Goal: Task Accomplishment & Management: Use online tool/utility

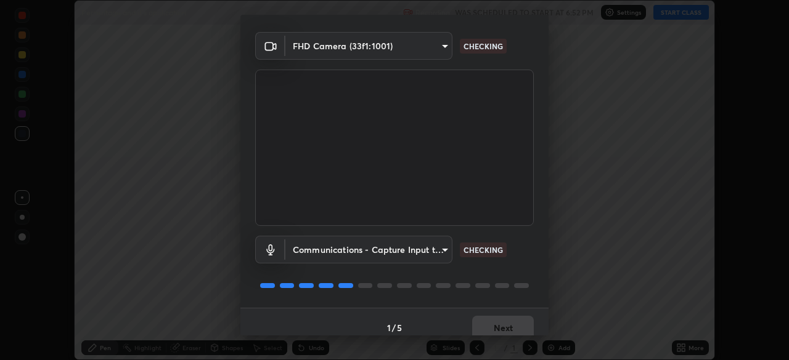
scroll to position [44, 0]
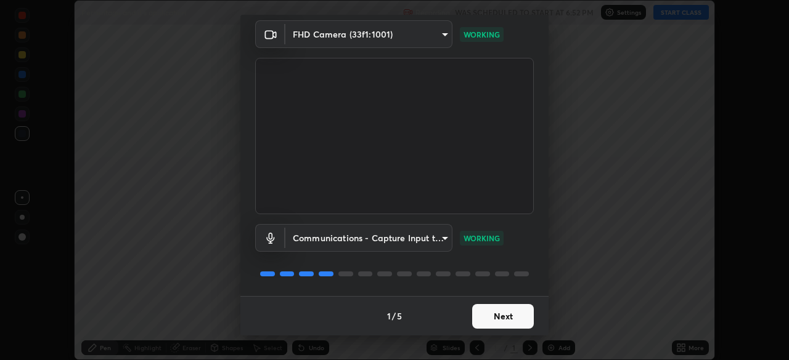
click at [475, 322] on button "Next" at bounding box center [503, 316] width 62 height 25
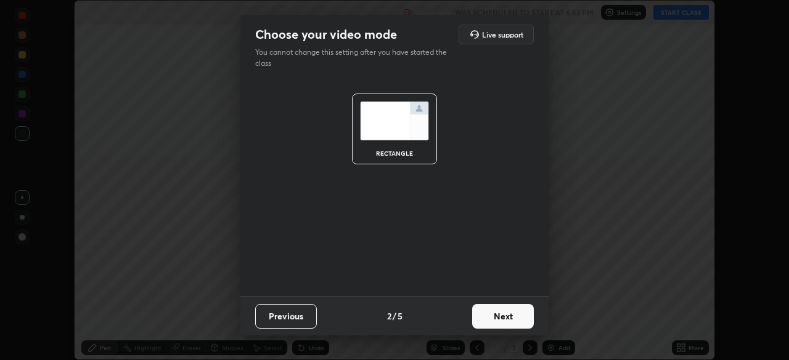
click at [474, 322] on button "Next" at bounding box center [503, 316] width 62 height 25
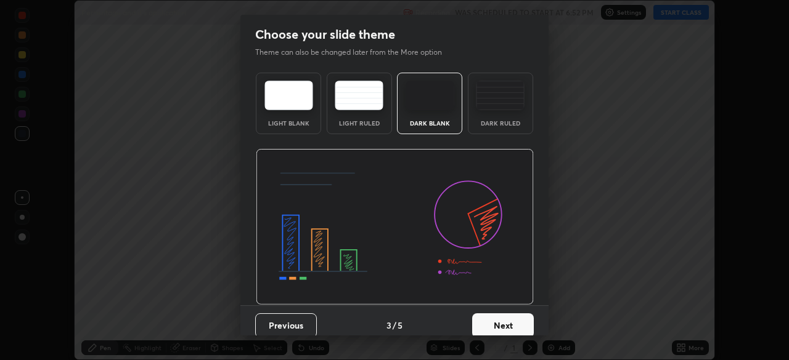
click at [476, 323] on button "Next" at bounding box center [503, 326] width 62 height 25
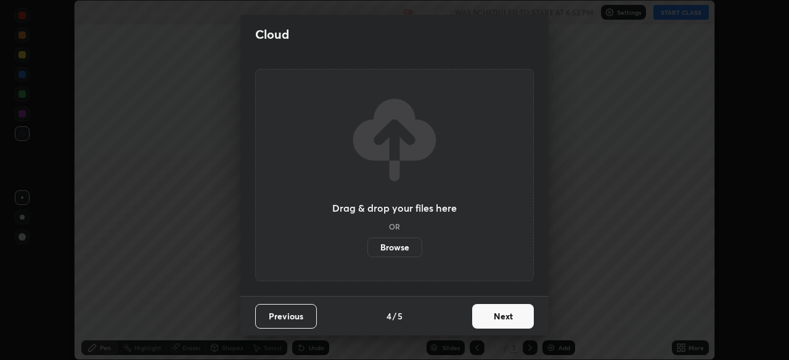
click at [479, 323] on button "Next" at bounding box center [503, 316] width 62 height 25
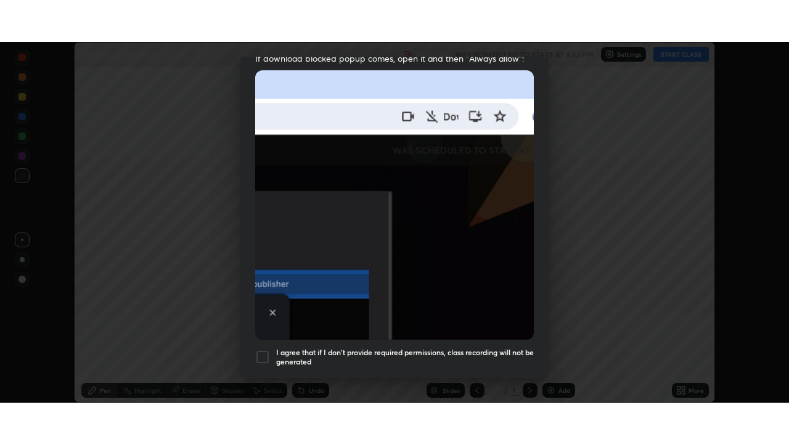
scroll to position [295, 0]
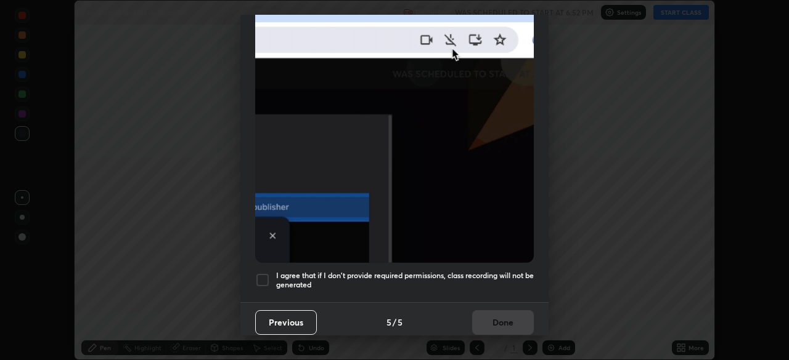
click at [264, 278] on div at bounding box center [262, 280] width 15 height 15
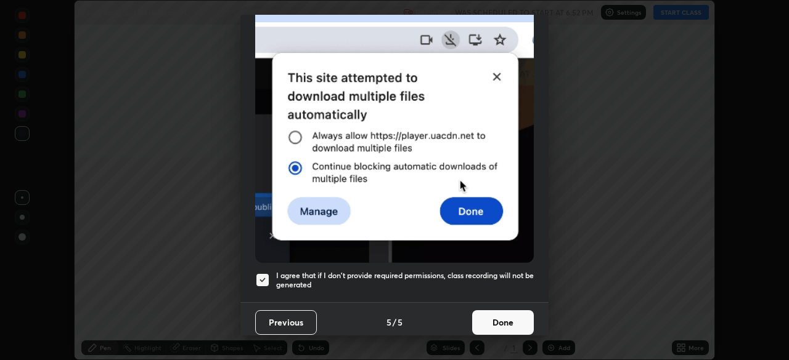
click at [487, 320] on button "Done" at bounding box center [503, 323] width 62 height 25
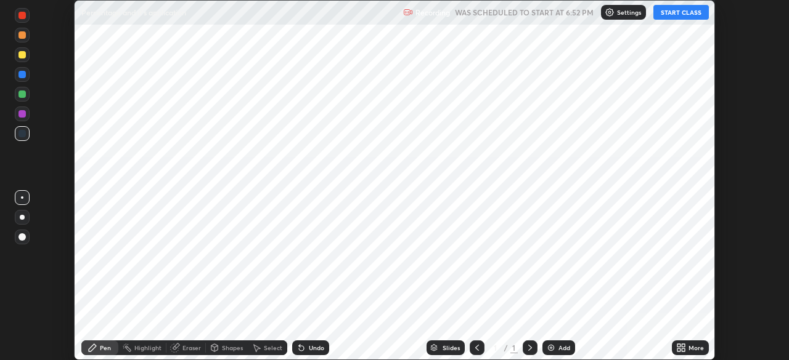
click at [677, 15] on button "START CLASS" at bounding box center [680, 12] width 55 height 15
click at [677, 351] on icon at bounding box center [678, 350] width 3 height 3
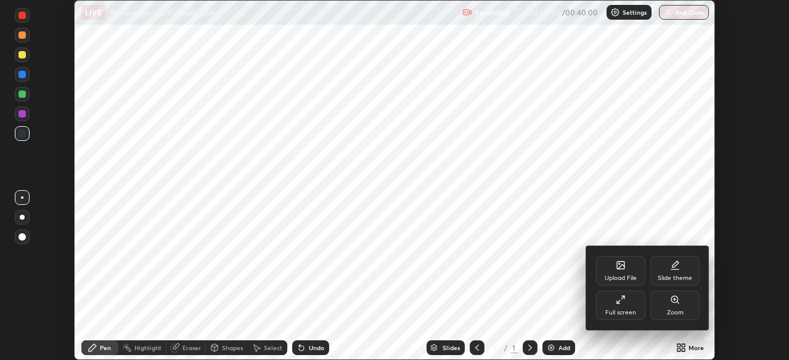
click at [621, 313] on div "Full screen" at bounding box center [620, 313] width 31 height 6
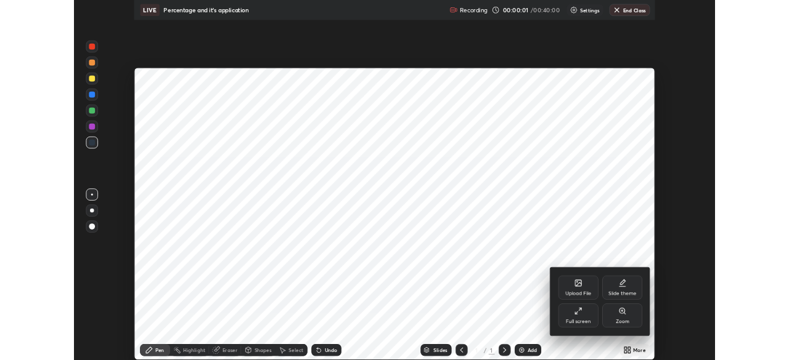
scroll to position [444, 789]
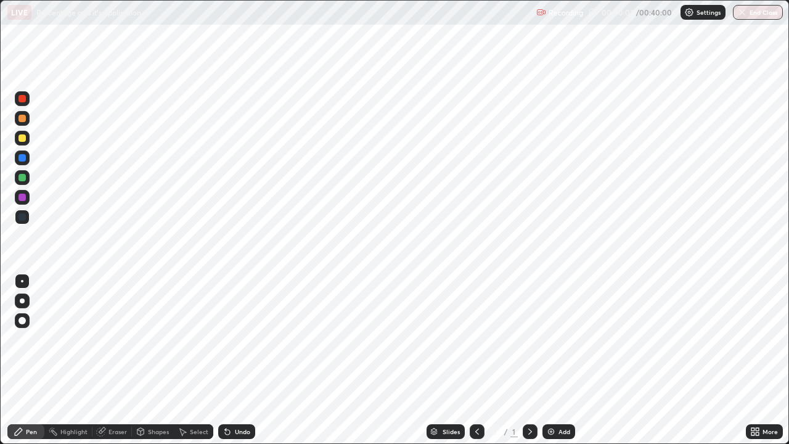
click at [529, 360] on icon at bounding box center [530, 431] width 10 height 10
click at [553, 360] on img at bounding box center [551, 431] width 10 height 10
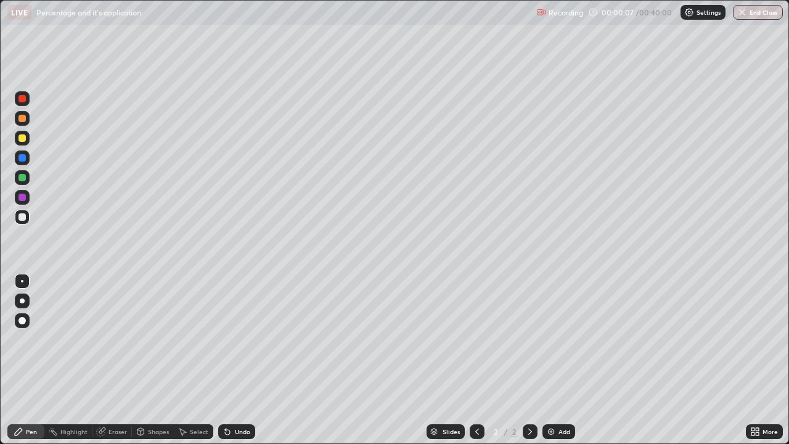
click at [755, 360] on icon at bounding box center [756, 433] width 3 height 3
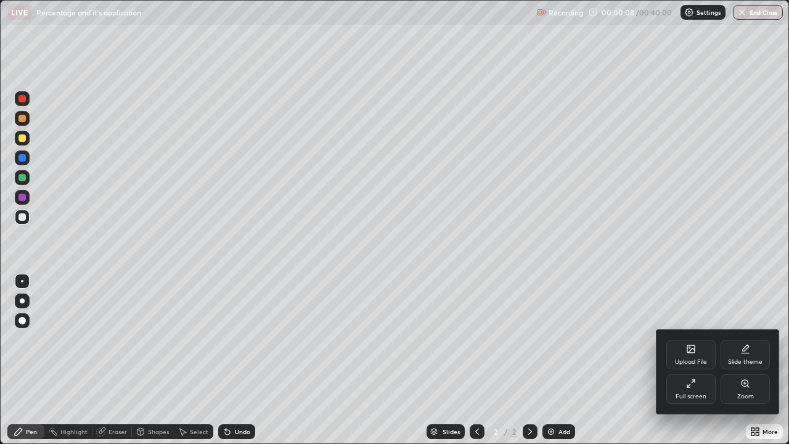
click at [687, 359] on div "Upload File" at bounding box center [691, 362] width 32 height 6
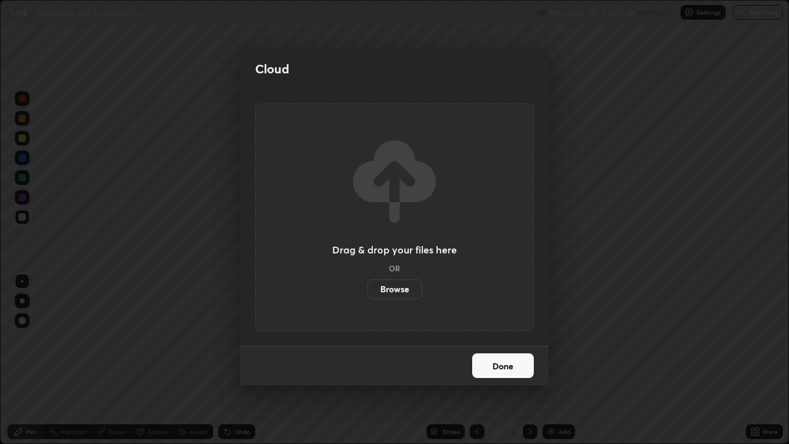
click at [386, 360] on div "Cloud Drag & drop your files here OR Browse Done" at bounding box center [394, 222] width 789 height 444
click at [490, 360] on button "Done" at bounding box center [503, 365] width 62 height 25
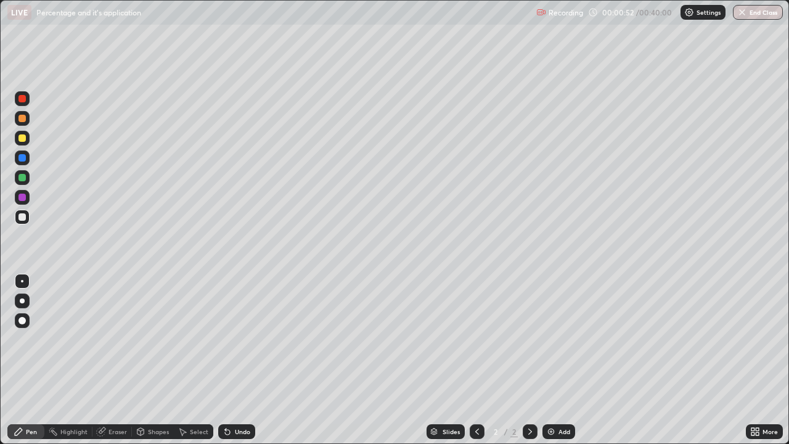
click at [752, 360] on icon at bounding box center [752, 433] width 3 height 3
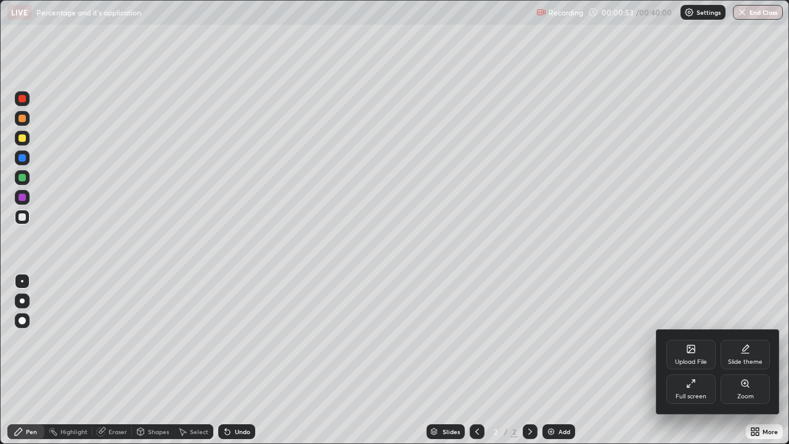
click at [678, 360] on div "Upload File" at bounding box center [691, 362] width 32 height 6
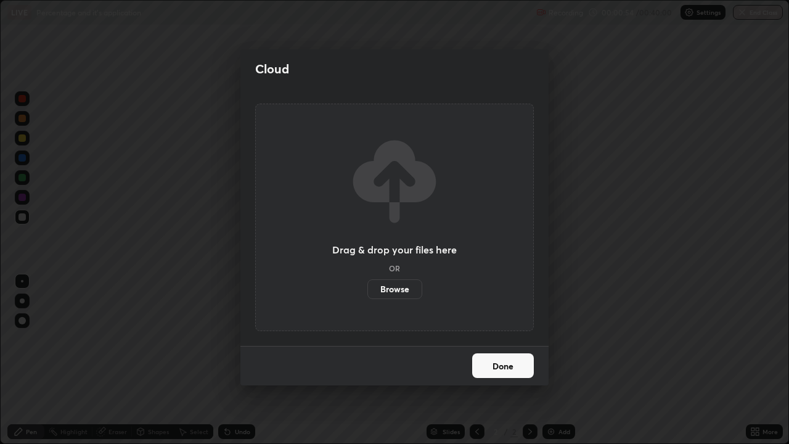
click at [395, 288] on label "Browse" at bounding box center [394, 289] width 55 height 20
click at [367, 288] on input "Browse" at bounding box center [367, 289] width 0 height 20
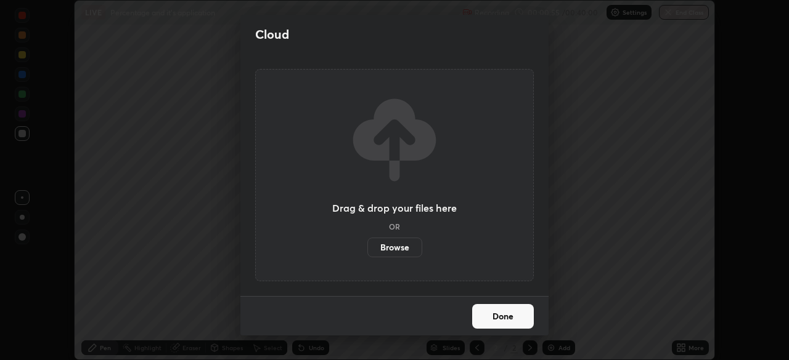
scroll to position [61258, 60830]
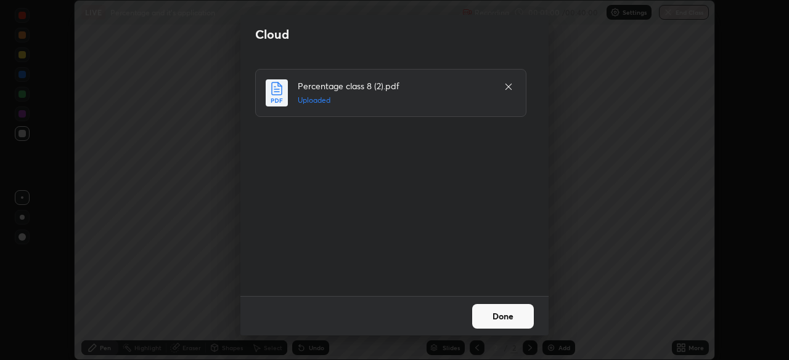
click at [478, 325] on button "Done" at bounding box center [503, 316] width 62 height 25
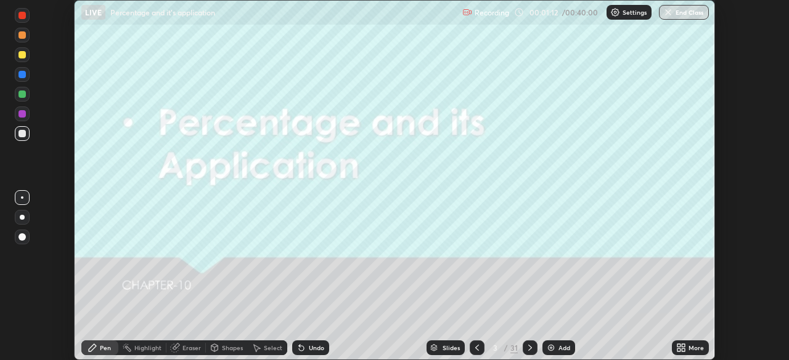
click at [434, 351] on icon at bounding box center [434, 350] width 6 height 2
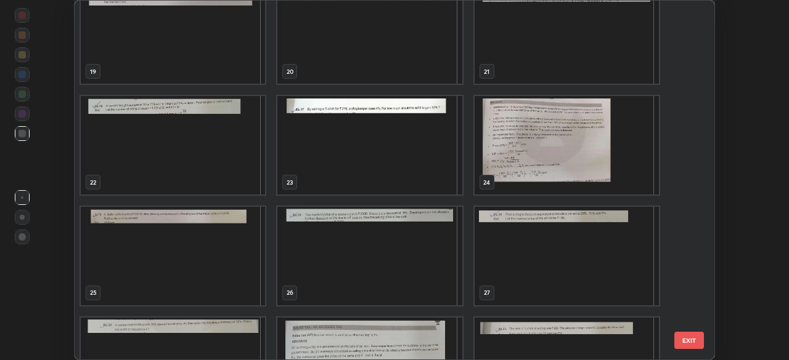
scroll to position [661, 0]
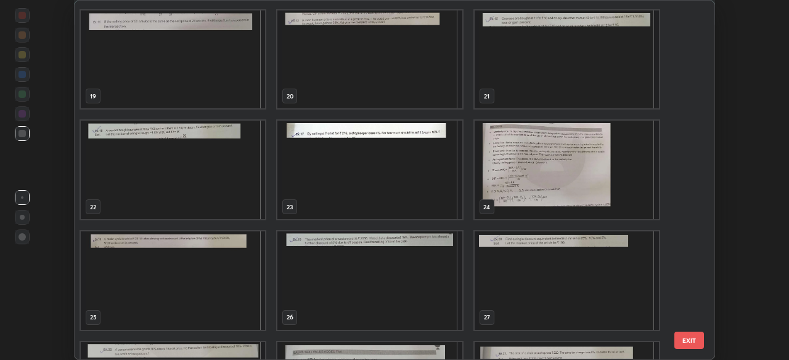
click at [494, 189] on img "grid" at bounding box center [566, 170] width 184 height 99
click at [492, 185] on img "grid" at bounding box center [566, 170] width 184 height 99
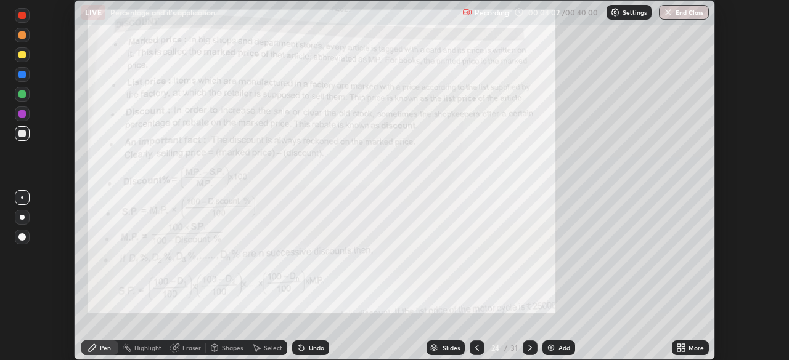
click at [433, 350] on icon at bounding box center [434, 350] width 6 height 2
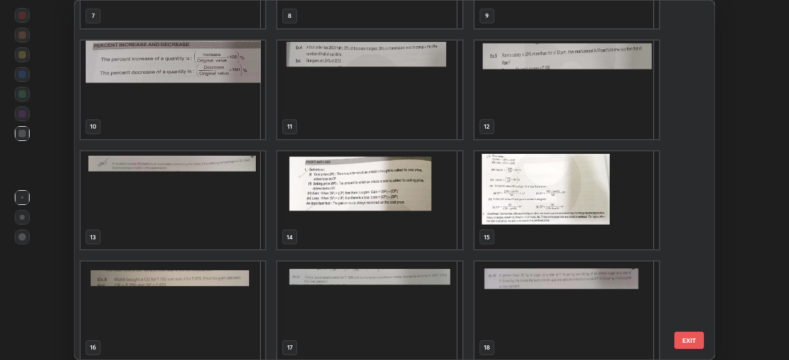
scroll to position [298, 0]
click at [417, 223] on img "grid" at bounding box center [369, 201] width 184 height 99
click at [417, 221] on img "grid" at bounding box center [369, 201] width 184 height 99
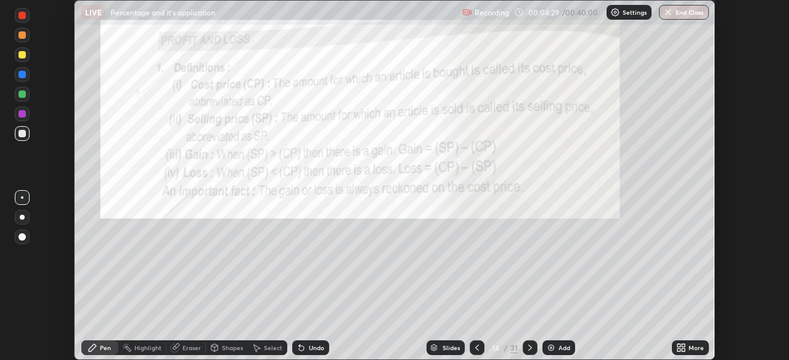
click at [450, 352] on div "Slides" at bounding box center [445, 348] width 38 height 15
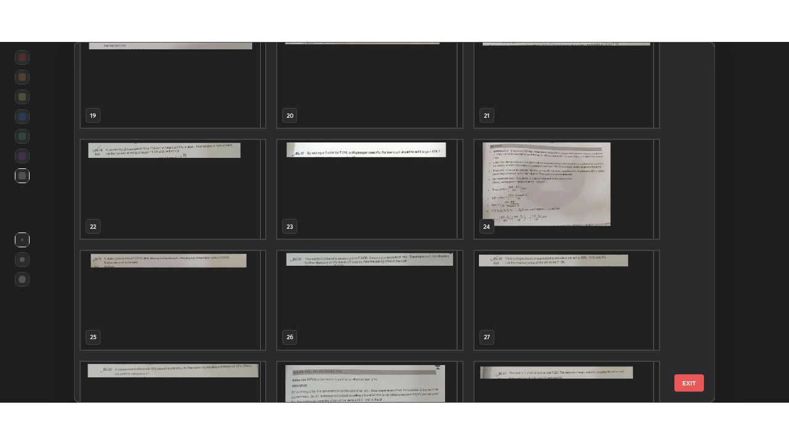
scroll to position [673, 0]
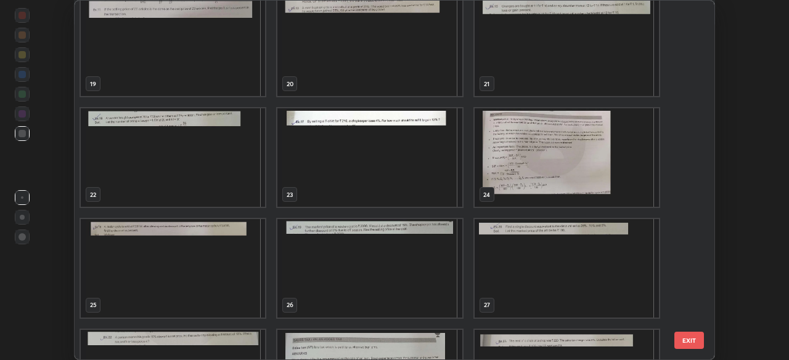
click at [210, 267] on img "grid" at bounding box center [173, 268] width 184 height 99
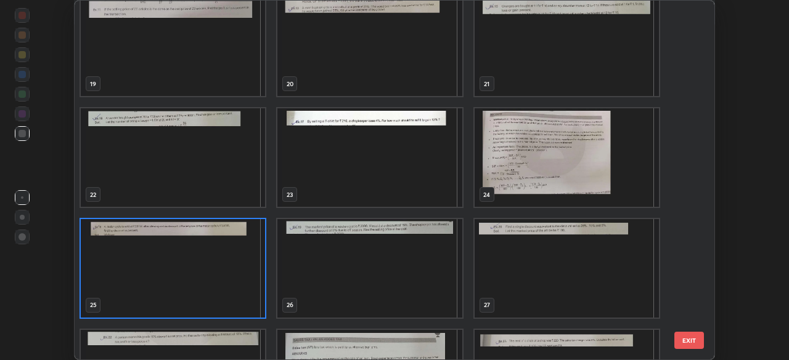
click at [208, 267] on img "grid" at bounding box center [173, 268] width 184 height 99
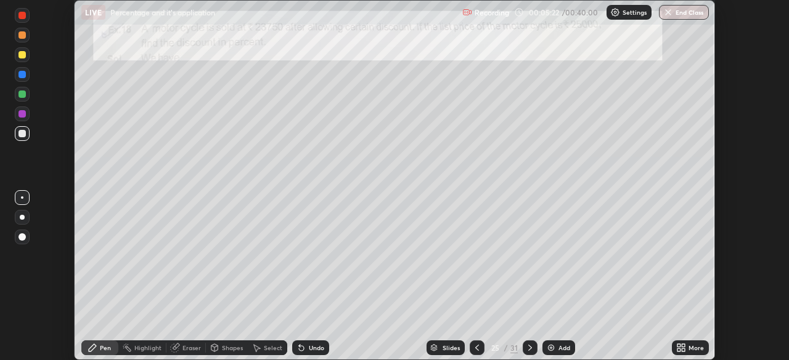
click at [523, 349] on div at bounding box center [530, 348] width 15 height 15
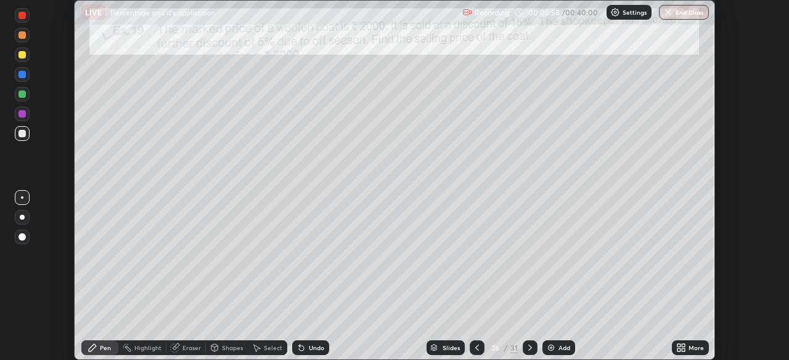
click at [683, 346] on icon at bounding box center [683, 345] width 3 height 3
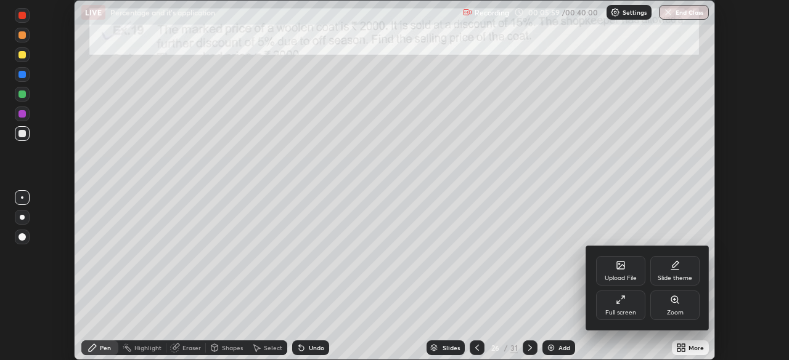
click at [608, 302] on div "Full screen" at bounding box center [620, 306] width 49 height 30
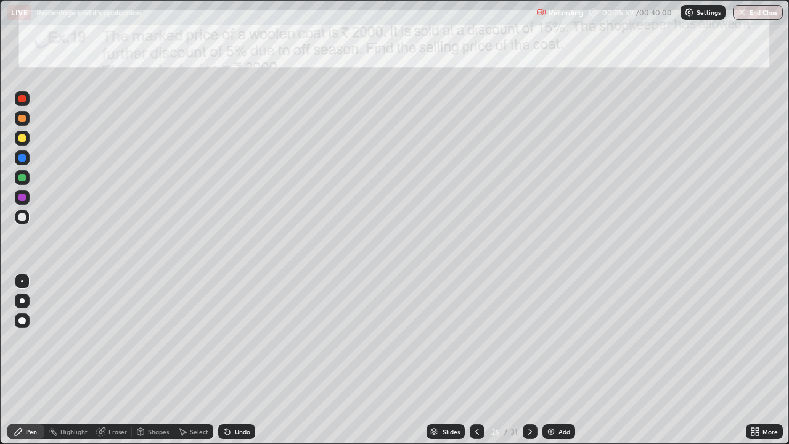
scroll to position [444, 789]
click at [476, 360] on icon at bounding box center [477, 431] width 10 height 10
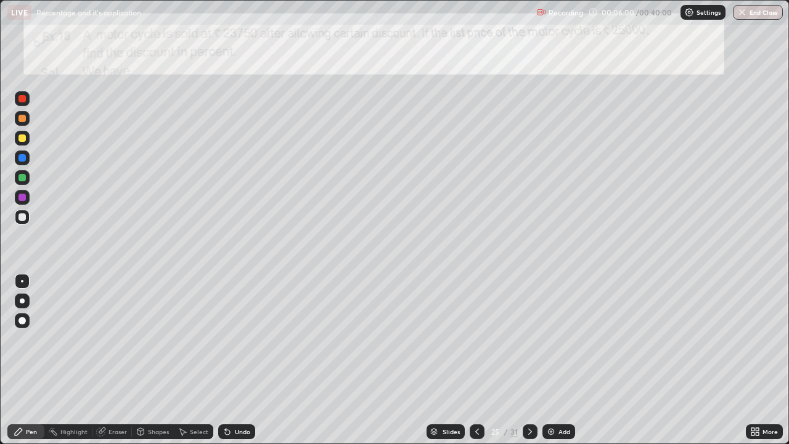
click at [475, 360] on icon at bounding box center [477, 431] width 10 height 10
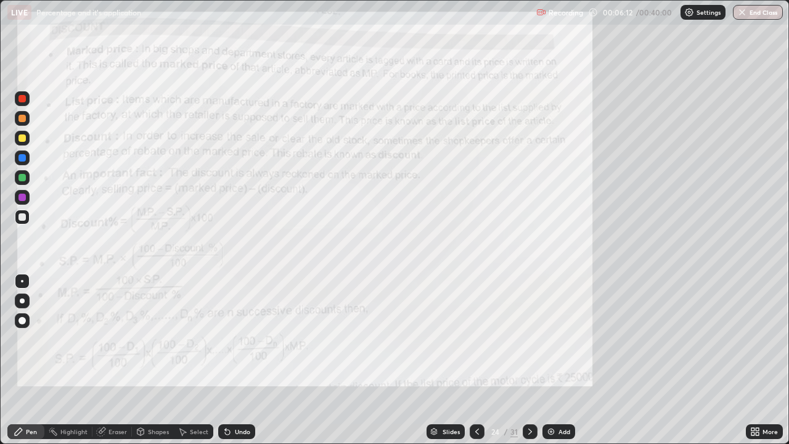
click at [436, 360] on icon at bounding box center [433, 431] width 7 height 7
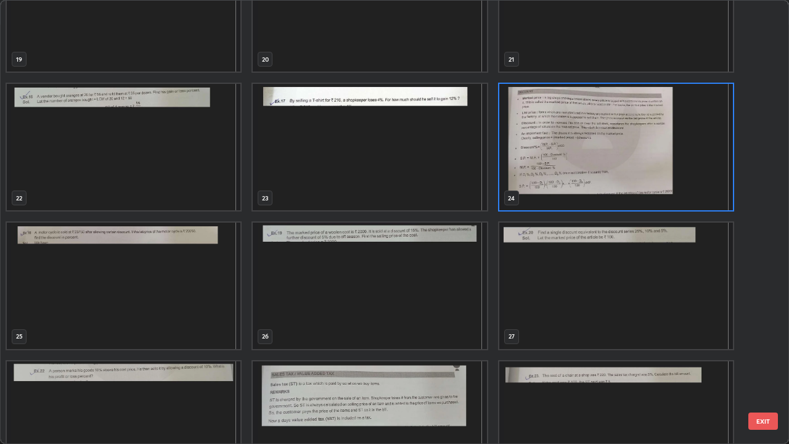
scroll to position [890, 0]
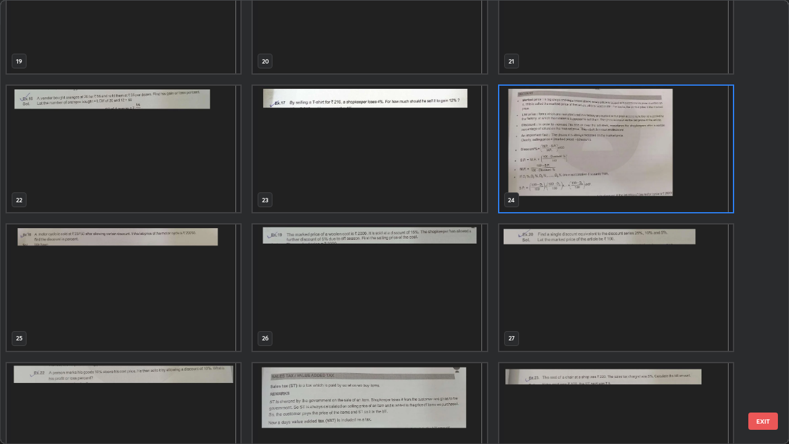
click at [317, 238] on img "grid" at bounding box center [370, 287] width 234 height 126
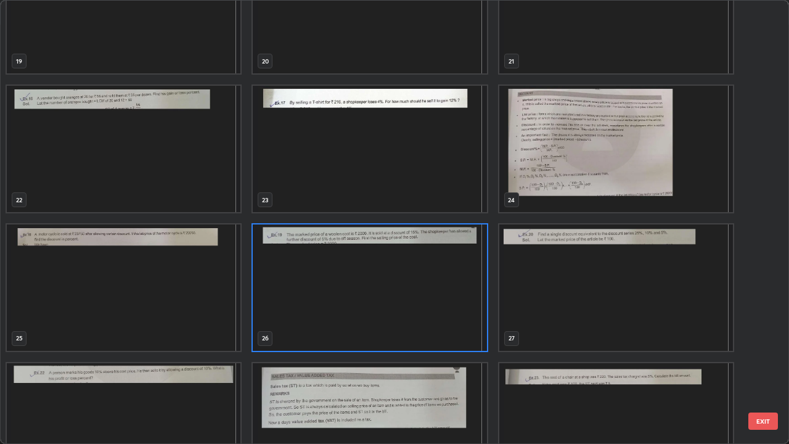
click at [332, 244] on img "grid" at bounding box center [370, 287] width 234 height 126
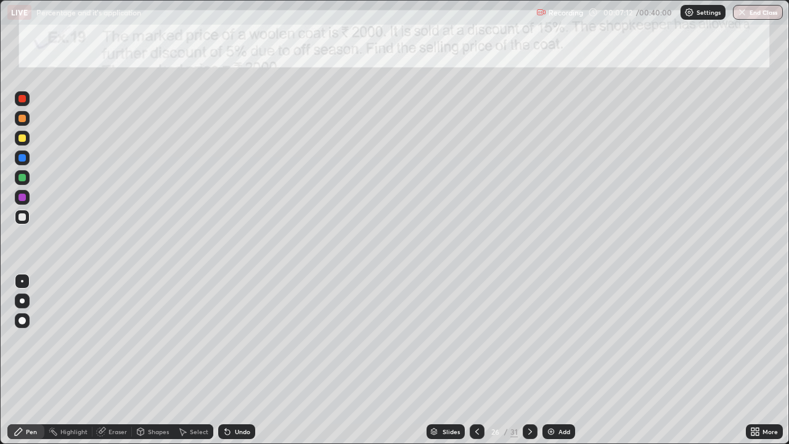
click at [441, 360] on div "Slides" at bounding box center [445, 431] width 38 height 15
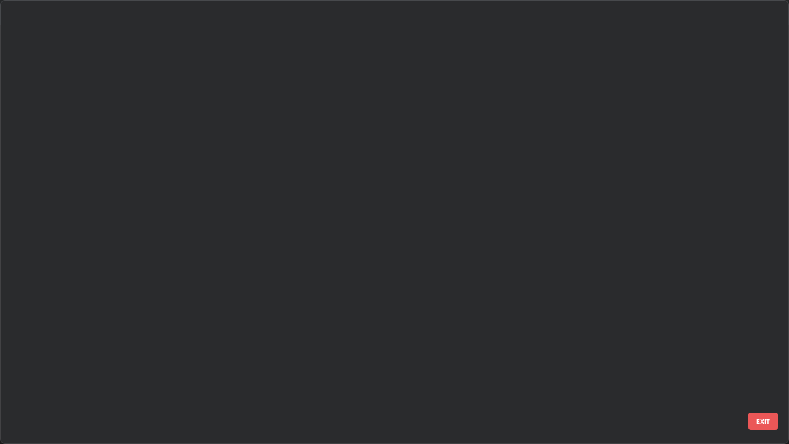
scroll to position [439, 781]
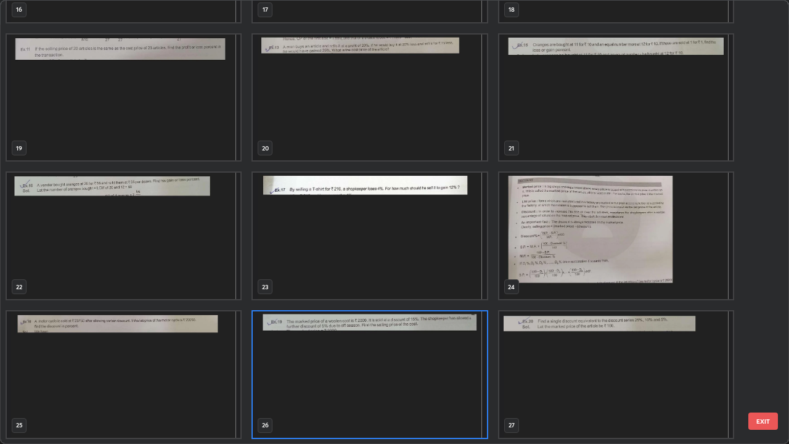
click at [518, 269] on img "grid" at bounding box center [616, 236] width 234 height 126
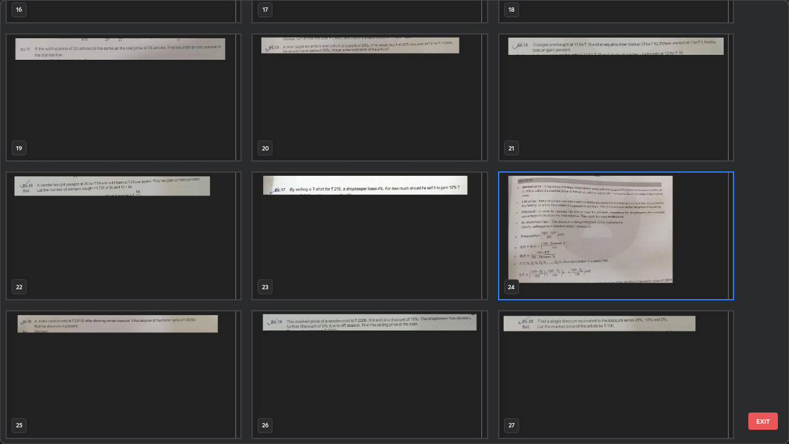
click at [519, 269] on img "grid" at bounding box center [616, 236] width 234 height 126
click at [517, 270] on img "grid" at bounding box center [616, 236] width 234 height 126
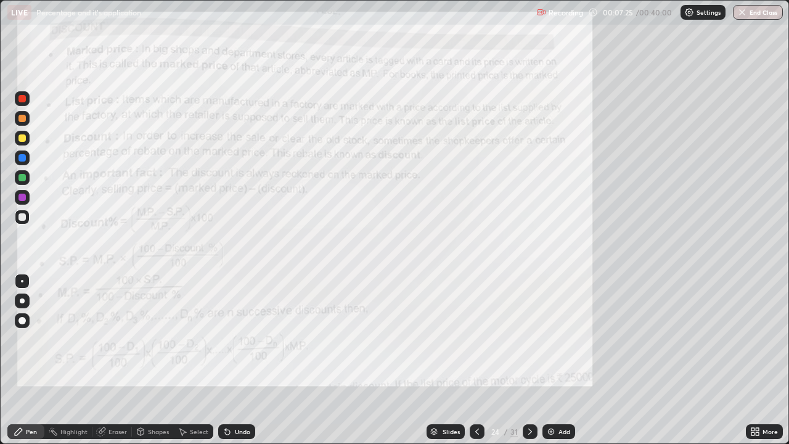
click at [20, 321] on div at bounding box center [21, 320] width 7 height 7
click at [22, 199] on div at bounding box center [21, 196] width 7 height 7
click at [21, 96] on div at bounding box center [21, 98] width 7 height 7
click at [527, 360] on icon at bounding box center [530, 431] width 10 height 10
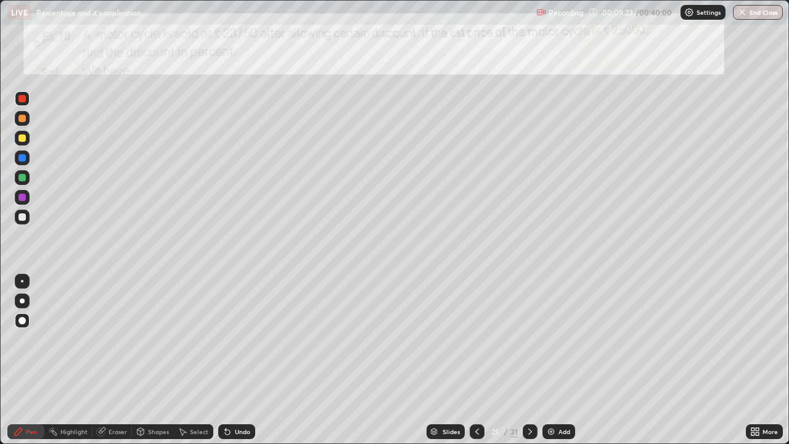
click at [474, 360] on icon at bounding box center [477, 431] width 10 height 10
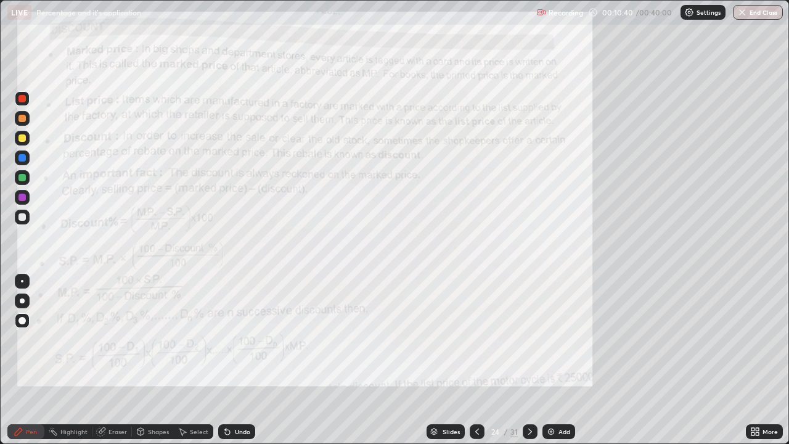
click at [527, 360] on icon at bounding box center [530, 431] width 10 height 10
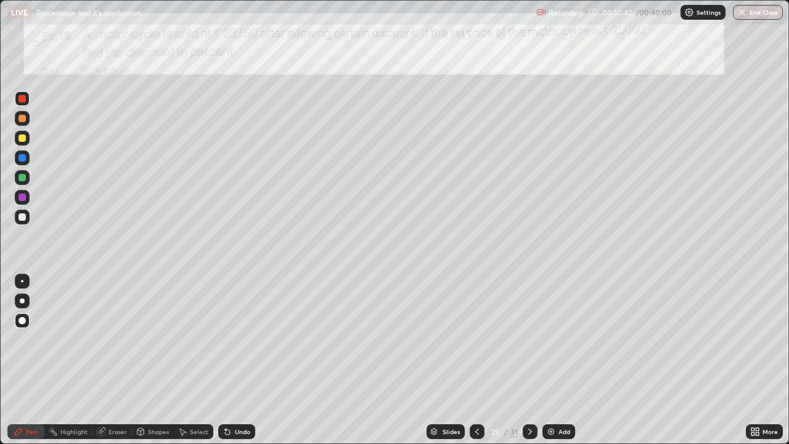
click at [529, 360] on icon at bounding box center [530, 431] width 10 height 10
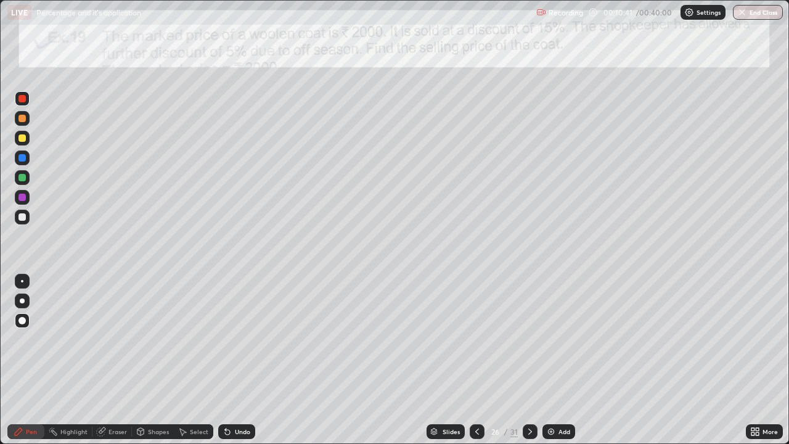
click at [531, 360] on icon at bounding box center [530, 431] width 10 height 10
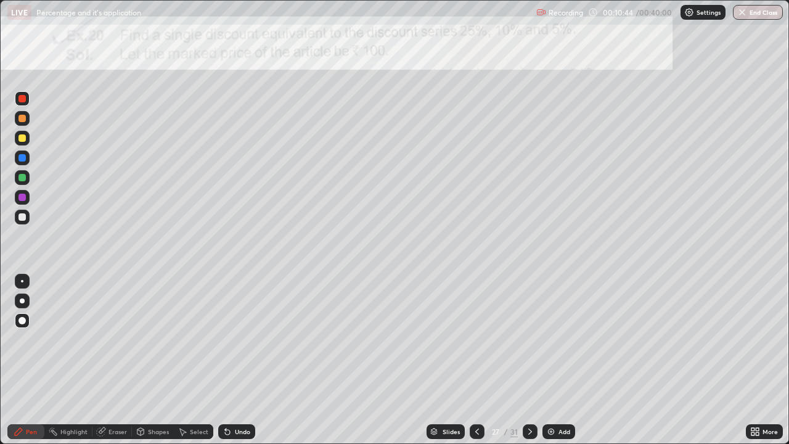
click at [476, 360] on icon at bounding box center [477, 431] width 10 height 10
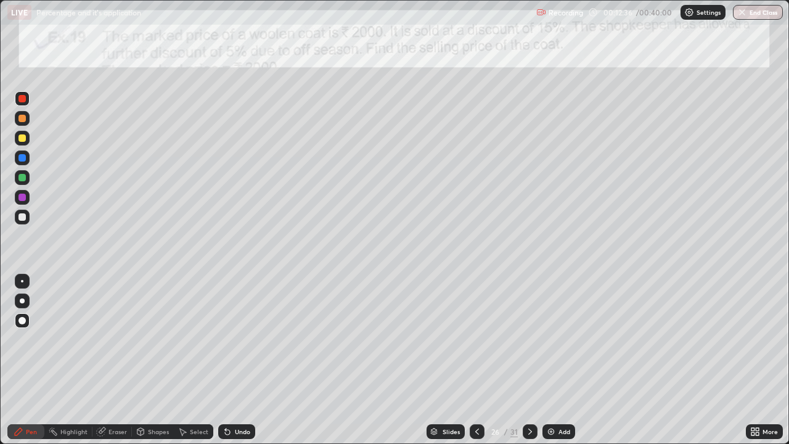
click at [105, 360] on icon at bounding box center [101, 431] width 10 height 10
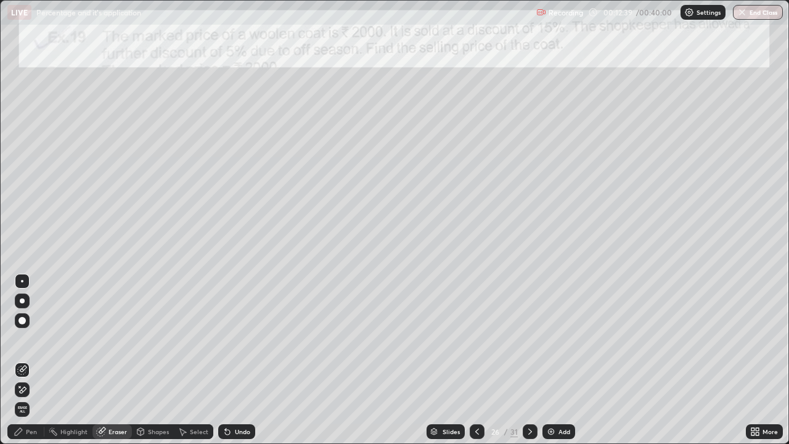
click at [27, 360] on div "Pen" at bounding box center [25, 431] width 37 height 15
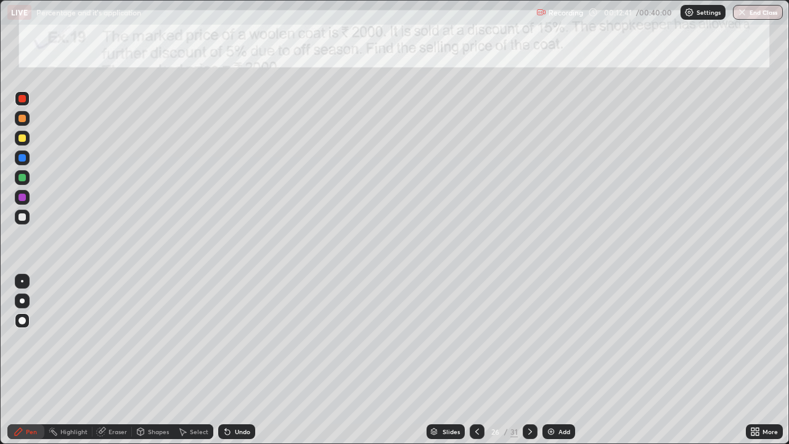
click at [21, 214] on div at bounding box center [21, 216] width 7 height 7
click at [18, 203] on div at bounding box center [22, 197] width 15 height 15
click at [224, 360] on div "Undo" at bounding box center [236, 431] width 37 height 15
click at [226, 360] on icon at bounding box center [227, 431] width 5 height 5
click at [230, 360] on icon at bounding box center [227, 431] width 10 height 10
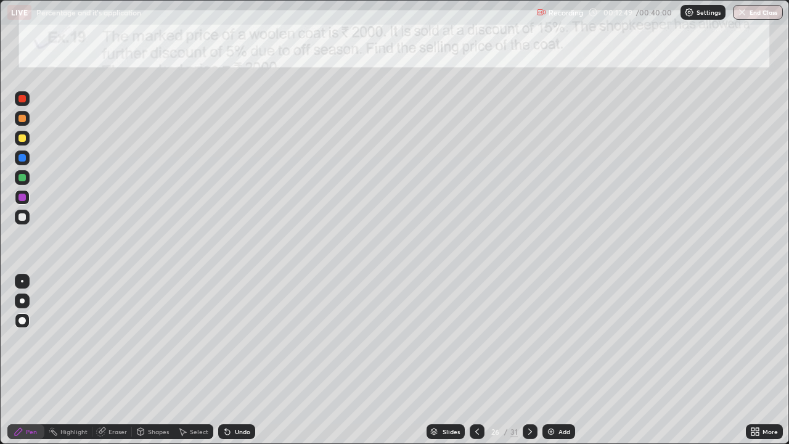
click at [230, 360] on icon at bounding box center [227, 431] width 10 height 10
click at [226, 360] on icon at bounding box center [227, 431] width 5 height 5
click at [228, 360] on icon at bounding box center [227, 431] width 10 height 10
click at [231, 360] on div "Undo" at bounding box center [236, 431] width 37 height 15
click at [193, 360] on div "Select" at bounding box center [193, 431] width 39 height 15
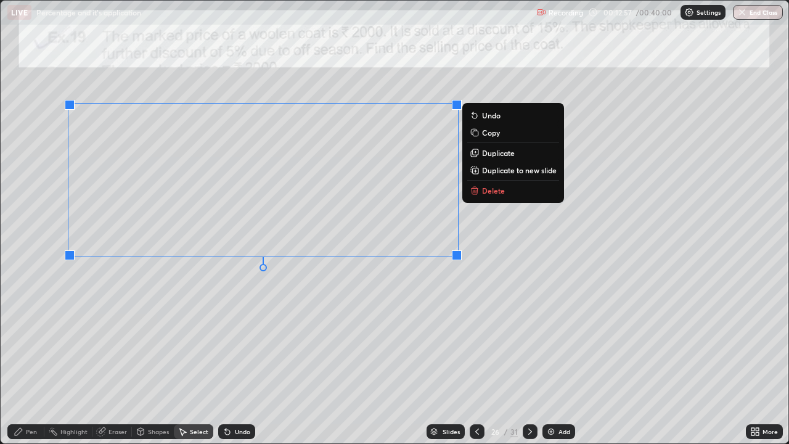
click at [23, 360] on div "Pen" at bounding box center [25, 431] width 37 height 15
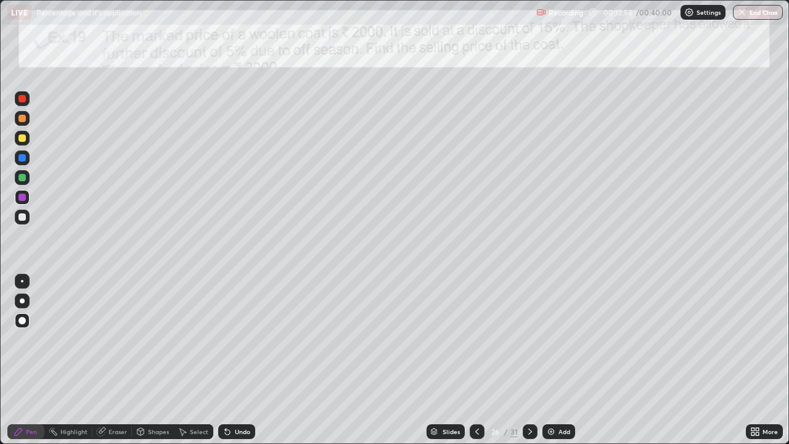
click at [23, 139] on div at bounding box center [21, 137] width 7 height 7
click at [226, 360] on icon at bounding box center [227, 431] width 5 height 5
click at [185, 360] on icon at bounding box center [182, 431] width 10 height 10
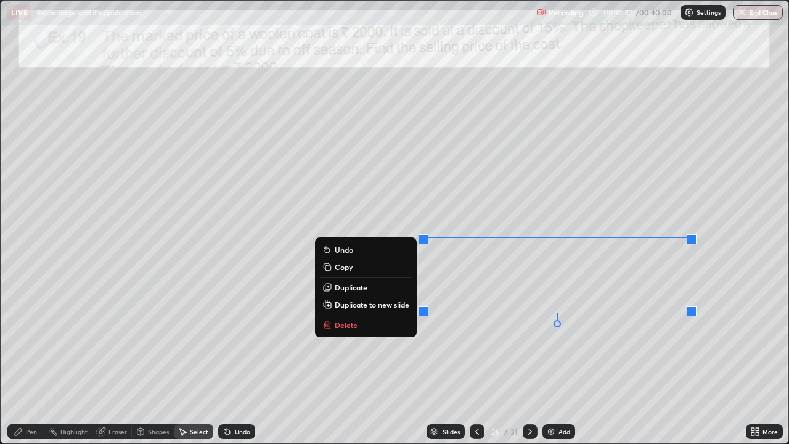
click at [344, 329] on p "Delete" at bounding box center [346, 325] width 23 height 10
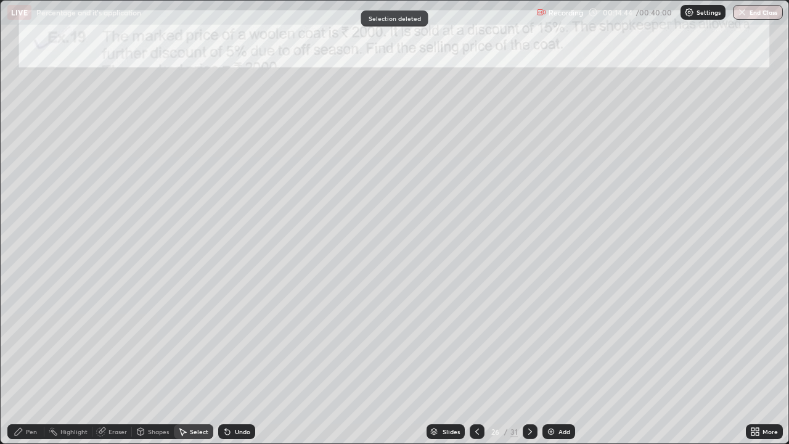
click at [28, 360] on div "Pen" at bounding box center [31, 431] width 11 height 6
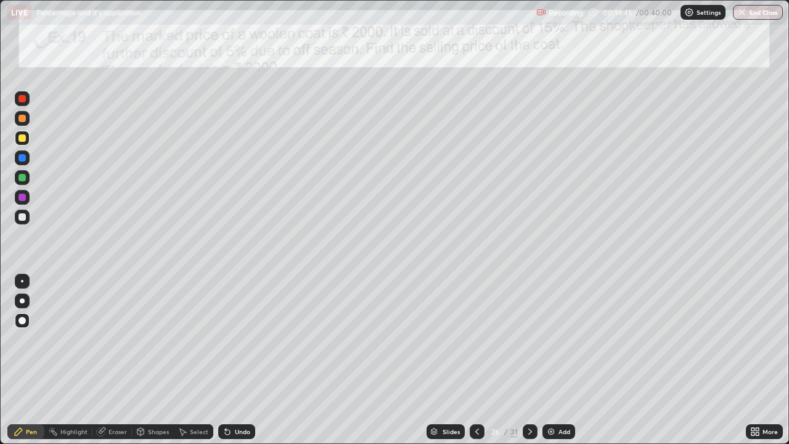
click at [20, 155] on div at bounding box center [21, 157] width 7 height 7
click at [20, 138] on div at bounding box center [21, 137] width 7 height 7
click at [181, 360] on icon at bounding box center [183, 431] width 7 height 7
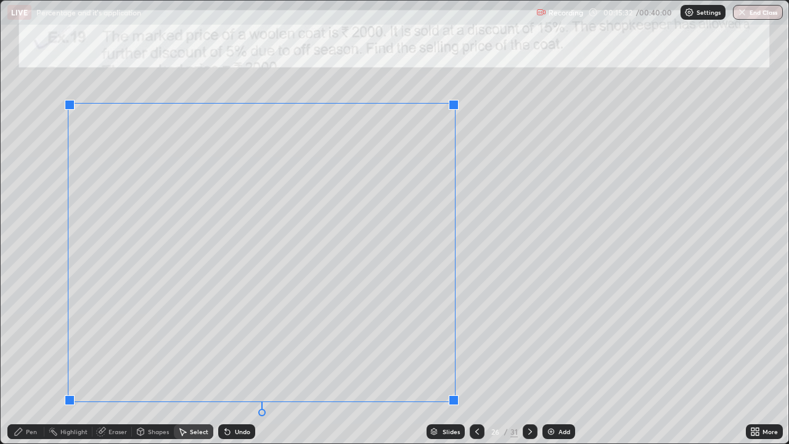
click at [455, 360] on div at bounding box center [454, 400] width 10 height 10
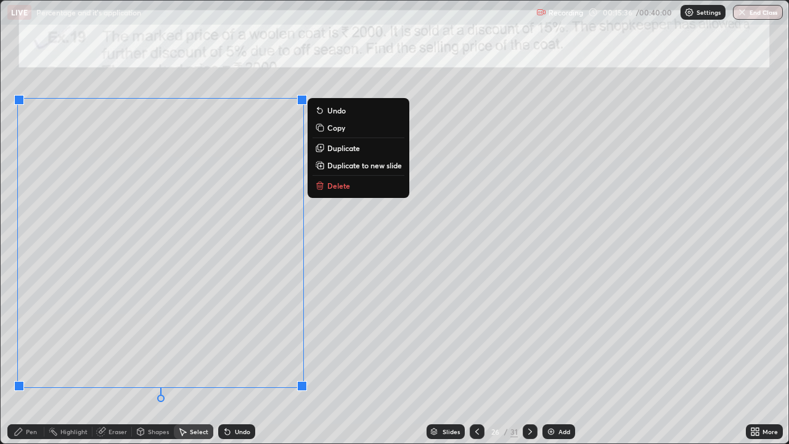
click at [30, 360] on div "Pen" at bounding box center [25, 431] width 37 height 15
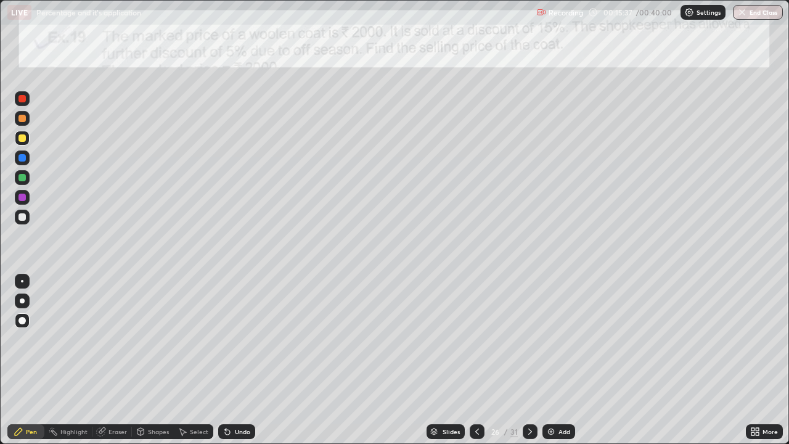
click at [21, 118] on div at bounding box center [21, 118] width 7 height 7
click at [15, 198] on div at bounding box center [22, 197] width 15 height 15
click at [147, 360] on div "Shapes" at bounding box center [153, 431] width 42 height 15
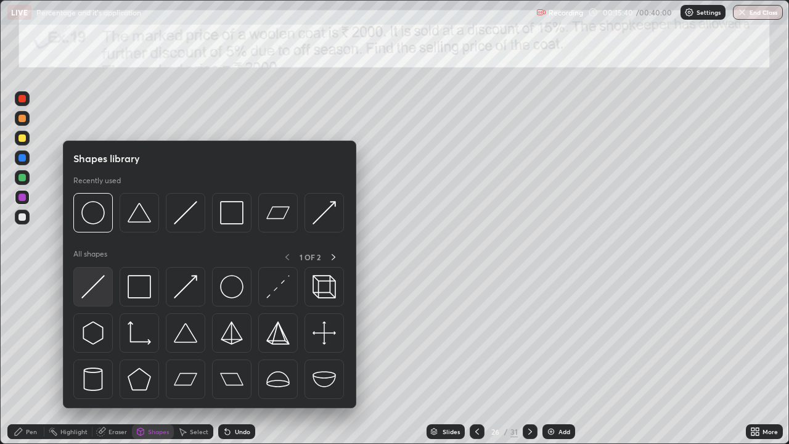
click at [94, 282] on img at bounding box center [92, 286] width 23 height 23
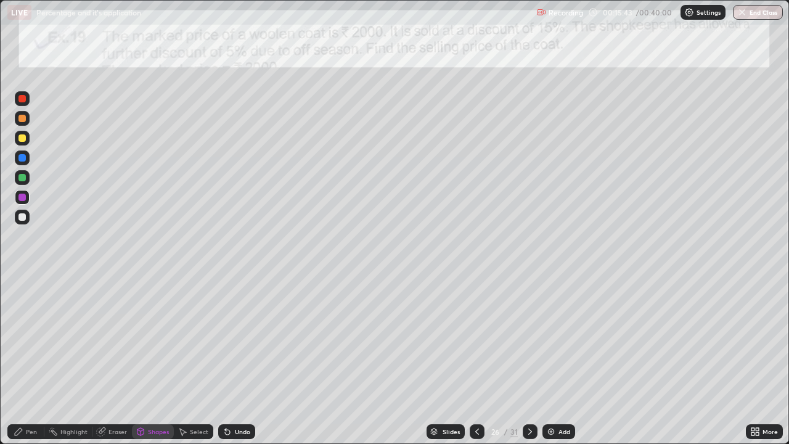
click at [28, 360] on div "Pen" at bounding box center [31, 431] width 11 height 6
click at [20, 163] on div at bounding box center [22, 157] width 15 height 15
click at [22, 159] on div at bounding box center [21, 157] width 7 height 7
click at [18, 180] on div at bounding box center [22, 177] width 15 height 15
click at [238, 360] on div "Undo" at bounding box center [242, 431] width 15 height 6
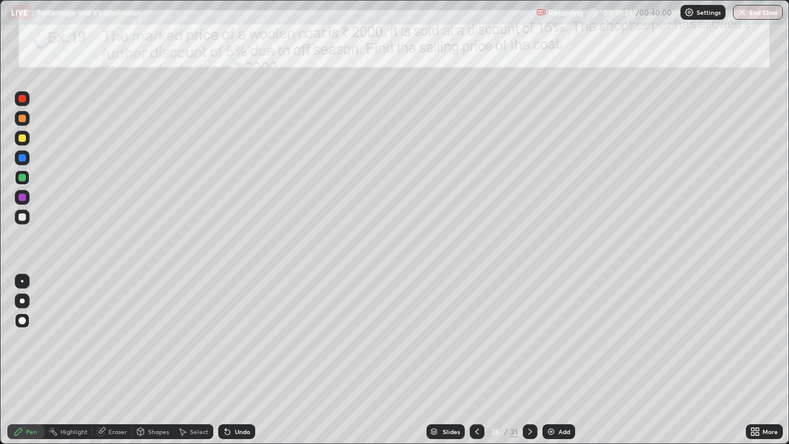
click at [237, 360] on div "Undo" at bounding box center [242, 431] width 15 height 6
click at [238, 360] on div "Undo" at bounding box center [236, 431] width 37 height 15
click at [236, 360] on div "Undo" at bounding box center [242, 431] width 15 height 6
click at [233, 360] on div "Undo" at bounding box center [236, 431] width 37 height 15
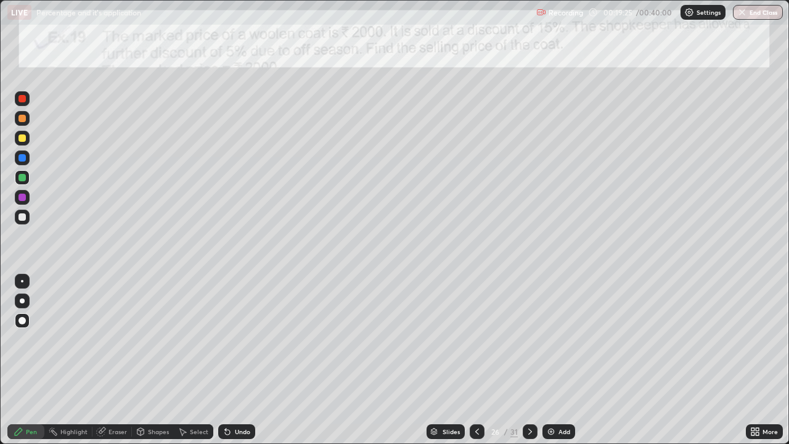
click at [232, 360] on div "Undo" at bounding box center [236, 431] width 37 height 15
click at [230, 360] on div "Undo" at bounding box center [236, 431] width 37 height 15
click at [229, 360] on div "Undo" at bounding box center [236, 431] width 37 height 15
click at [227, 360] on div "Undo" at bounding box center [236, 431] width 37 height 15
click at [548, 360] on img at bounding box center [551, 431] width 10 height 10
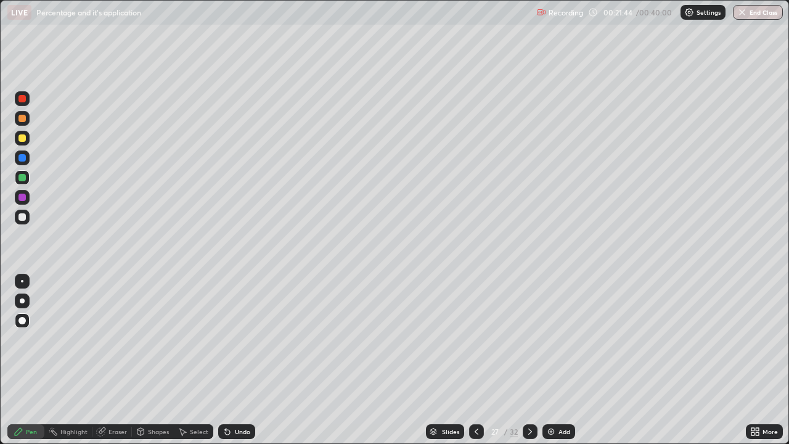
click at [469, 360] on div at bounding box center [476, 431] width 15 height 15
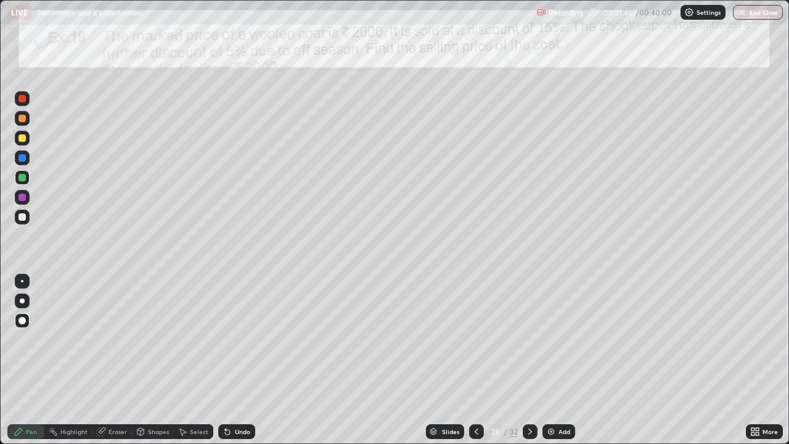
click at [474, 360] on icon at bounding box center [476, 431] width 4 height 6
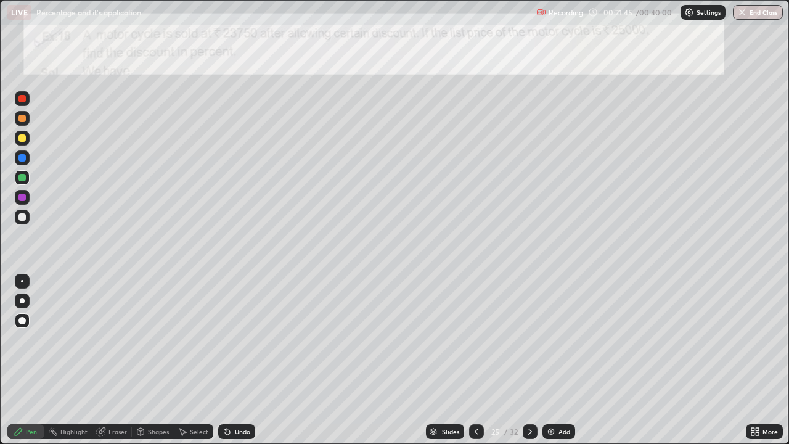
click at [476, 360] on div at bounding box center [476, 431] width 15 height 25
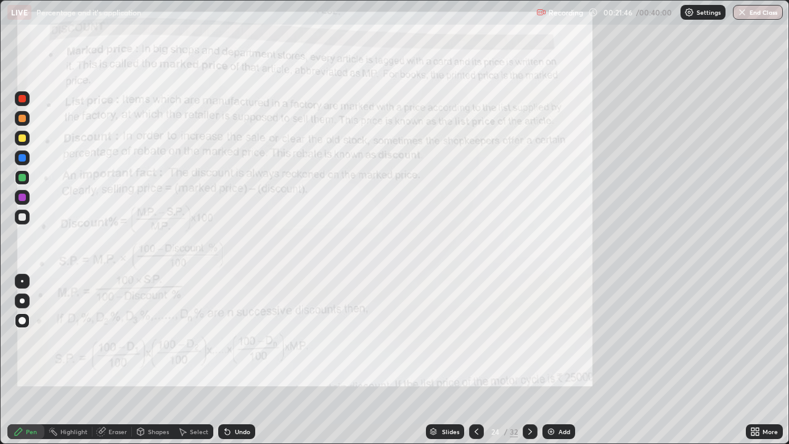
click at [473, 360] on div at bounding box center [476, 431] width 15 height 15
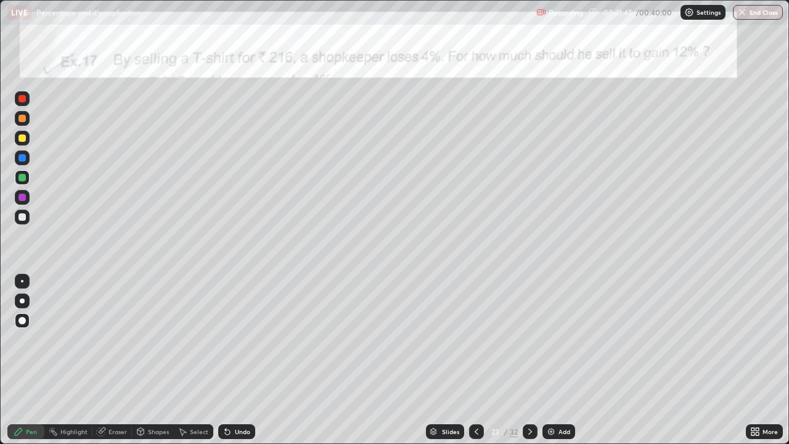
click at [527, 360] on icon at bounding box center [530, 431] width 10 height 10
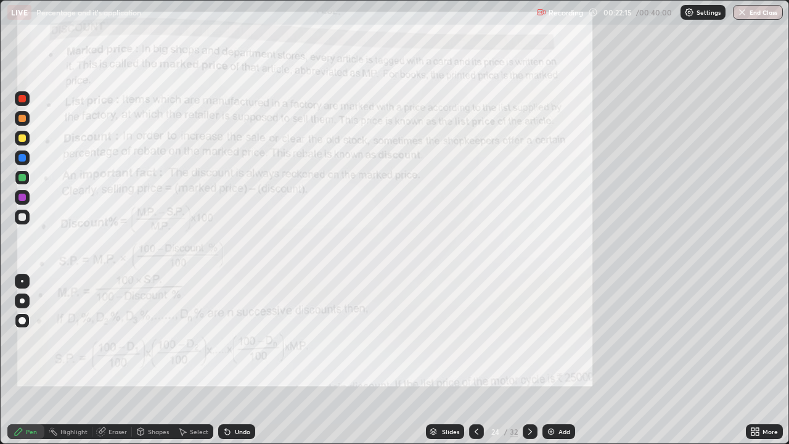
click at [529, 360] on icon at bounding box center [530, 431] width 10 height 10
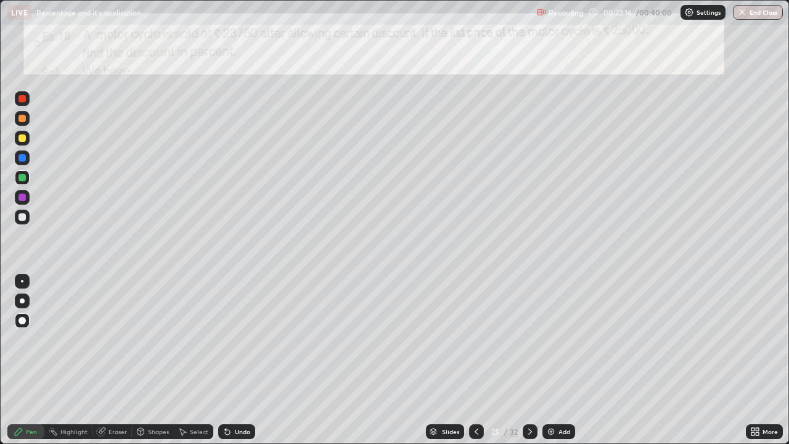
click at [523, 360] on div at bounding box center [530, 431] width 15 height 15
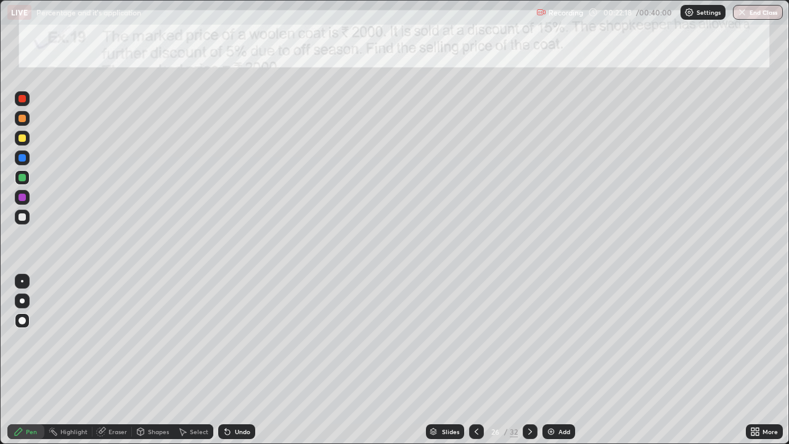
click at [529, 360] on icon at bounding box center [530, 431] width 10 height 10
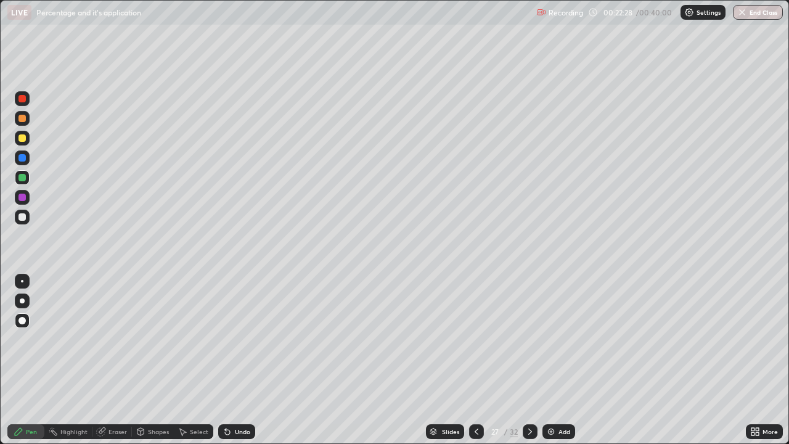
click at [242, 360] on div "Undo" at bounding box center [242, 431] width 15 height 6
click at [475, 360] on icon at bounding box center [476, 431] width 10 height 10
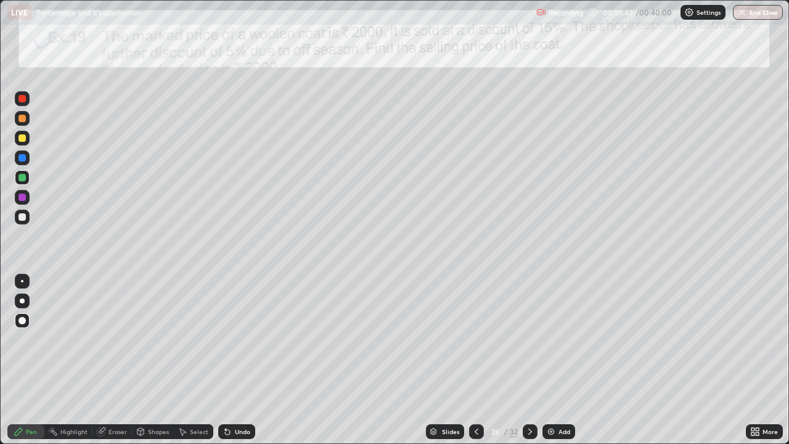
click at [529, 360] on icon at bounding box center [530, 431] width 10 height 10
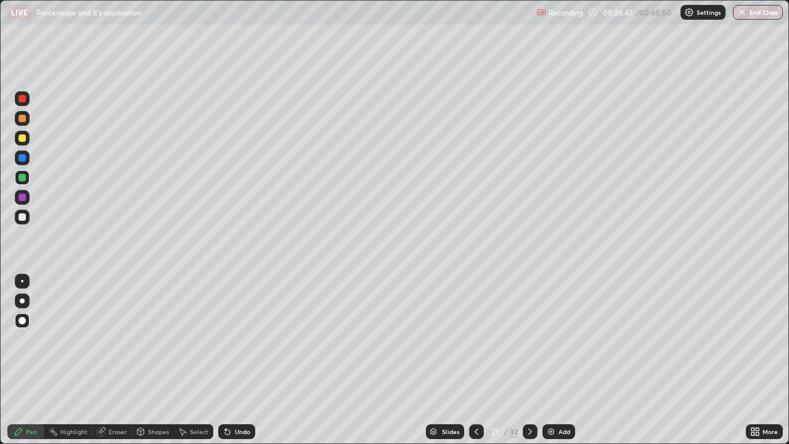
click at [531, 360] on icon at bounding box center [530, 431] width 10 height 10
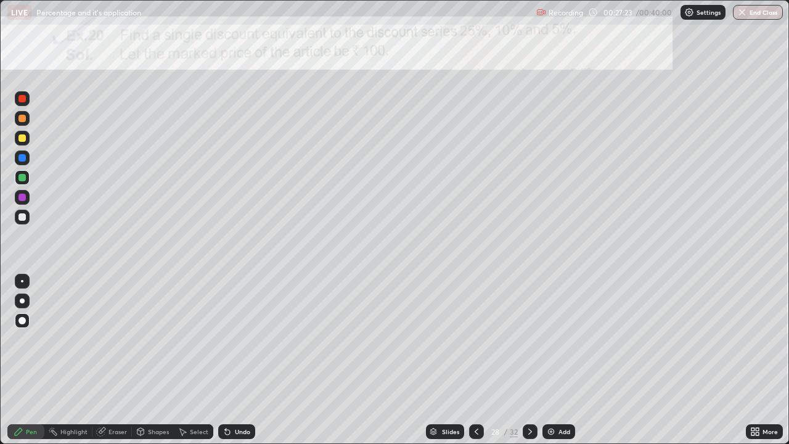
click at [22, 218] on div at bounding box center [21, 216] width 7 height 7
click at [22, 178] on div at bounding box center [21, 177] width 7 height 7
click at [24, 200] on div at bounding box center [21, 196] width 7 height 7
click at [231, 360] on div "Undo" at bounding box center [236, 431] width 37 height 15
click at [442, 360] on div "Slides" at bounding box center [450, 431] width 17 height 6
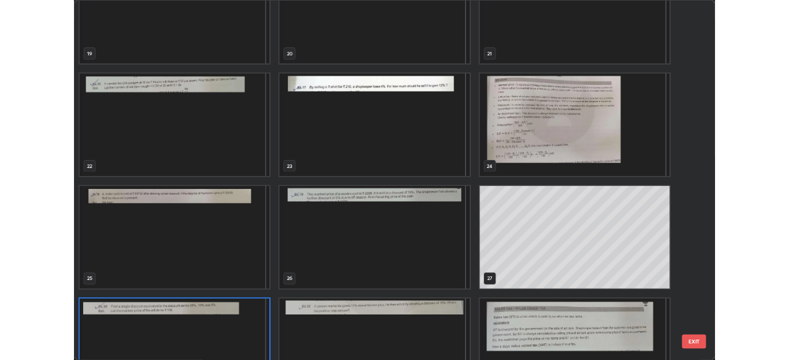
scroll to position [889, 0]
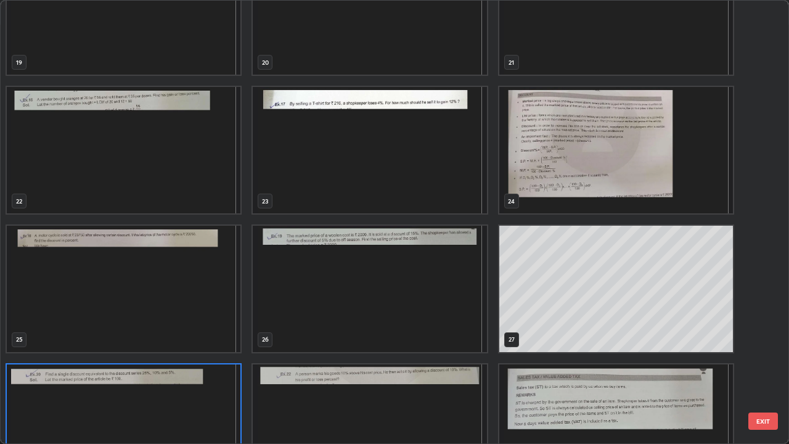
click at [529, 360] on img "grid" at bounding box center [616, 427] width 234 height 126
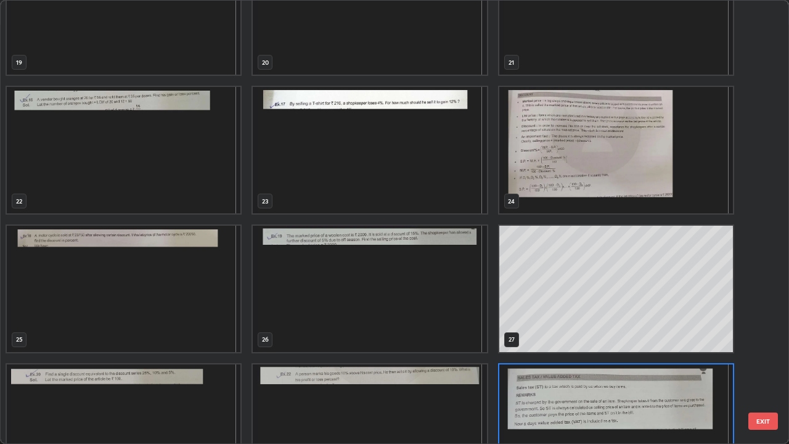
click at [531, 360] on img "grid" at bounding box center [616, 427] width 234 height 126
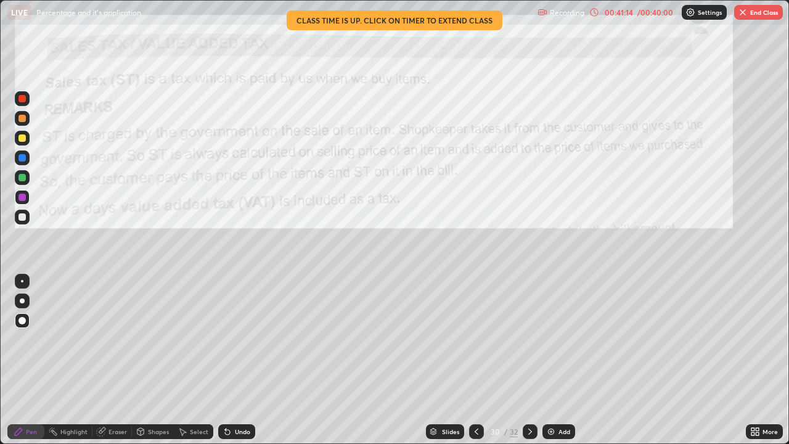
click at [529, 360] on icon at bounding box center [530, 431] width 10 height 10
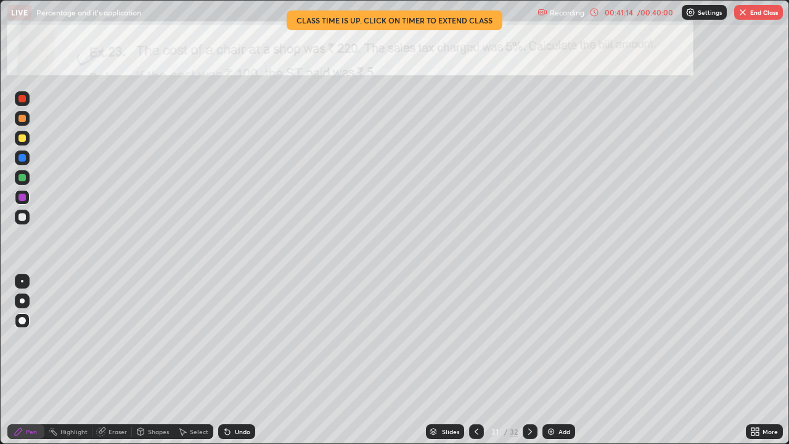
click at [526, 360] on icon at bounding box center [530, 431] width 10 height 10
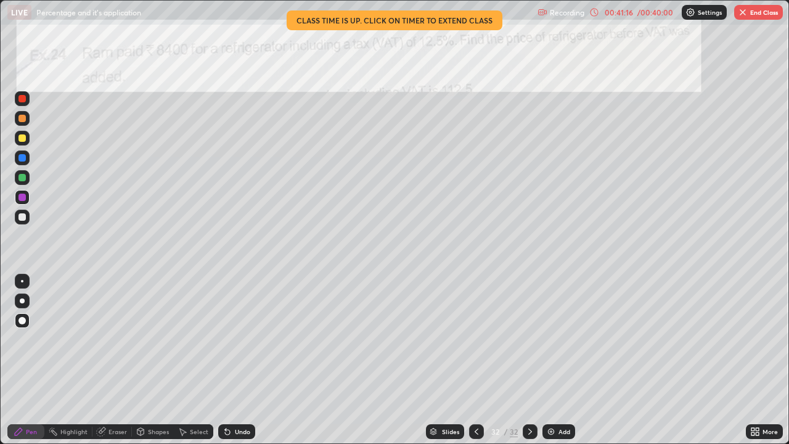
click at [477, 360] on icon at bounding box center [476, 431] width 10 height 10
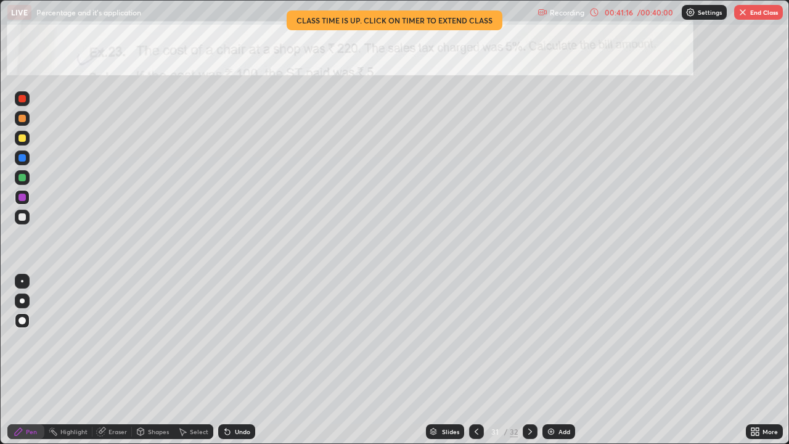
click at [476, 360] on icon at bounding box center [476, 431] width 4 height 6
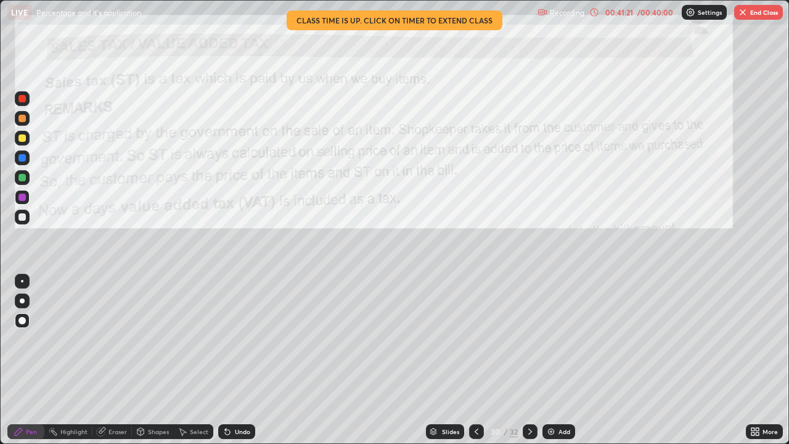
click at [753, 360] on icon at bounding box center [752, 433] width 3 height 3
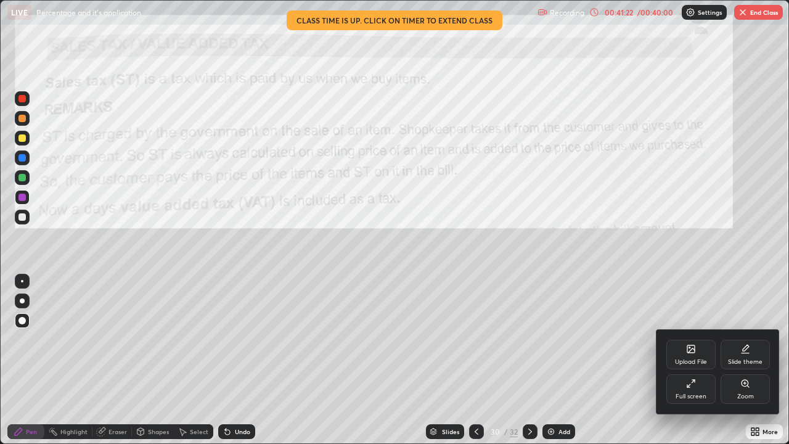
click at [688, 360] on div "Full screen" at bounding box center [690, 396] width 31 height 6
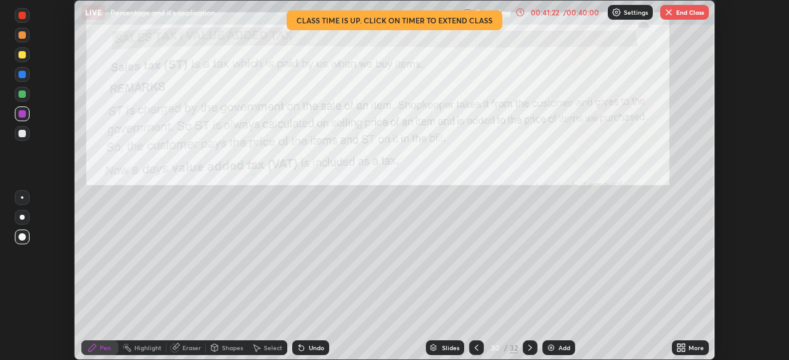
scroll to position [61258, 60830]
click at [678, 15] on button "End Class" at bounding box center [684, 12] width 49 height 15
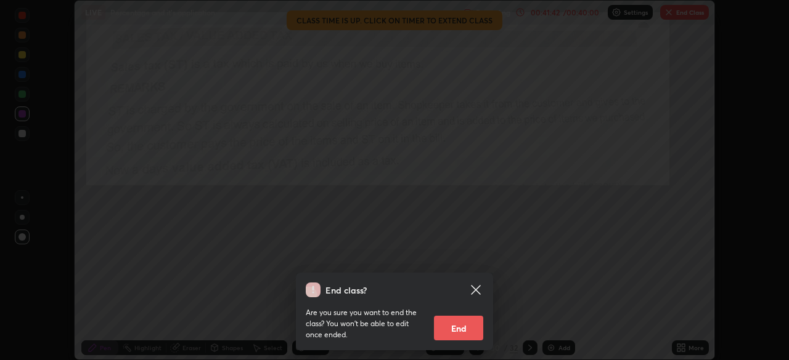
click at [464, 334] on button "End" at bounding box center [458, 328] width 49 height 25
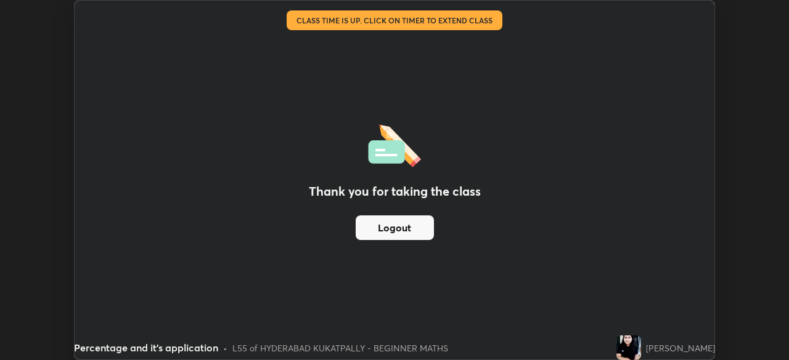
click at [505, 278] on div "Thank you for taking the class Logout" at bounding box center [395, 180] width 640 height 359
click at [539, 293] on div "Thank you for taking the class Logout" at bounding box center [395, 180] width 640 height 359
click at [478, 253] on div "Thank you for taking the class Logout" at bounding box center [395, 180] width 640 height 359
click at [482, 239] on div "Thank you for taking the class Logout" at bounding box center [395, 180] width 640 height 359
click at [472, 238] on div "Thank you for taking the class Logout" at bounding box center [395, 180] width 640 height 359
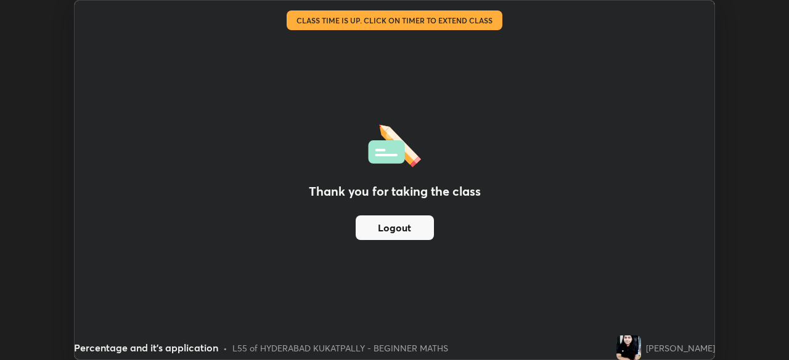
click at [406, 235] on button "Logout" at bounding box center [395, 228] width 78 height 25
click at [422, 252] on div "Thank you for taking the class Logout" at bounding box center [395, 180] width 640 height 359
